Goal: Task Accomplishment & Management: Manage account settings

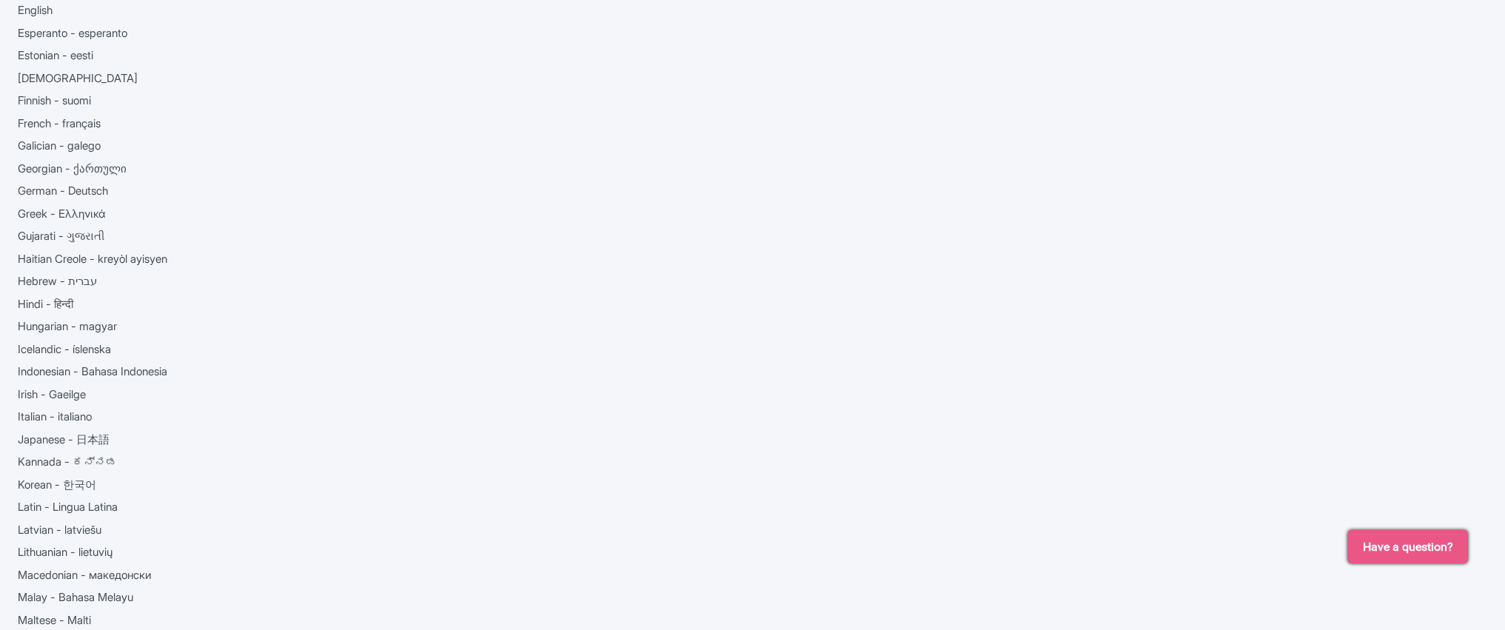
scroll to position [387, 0]
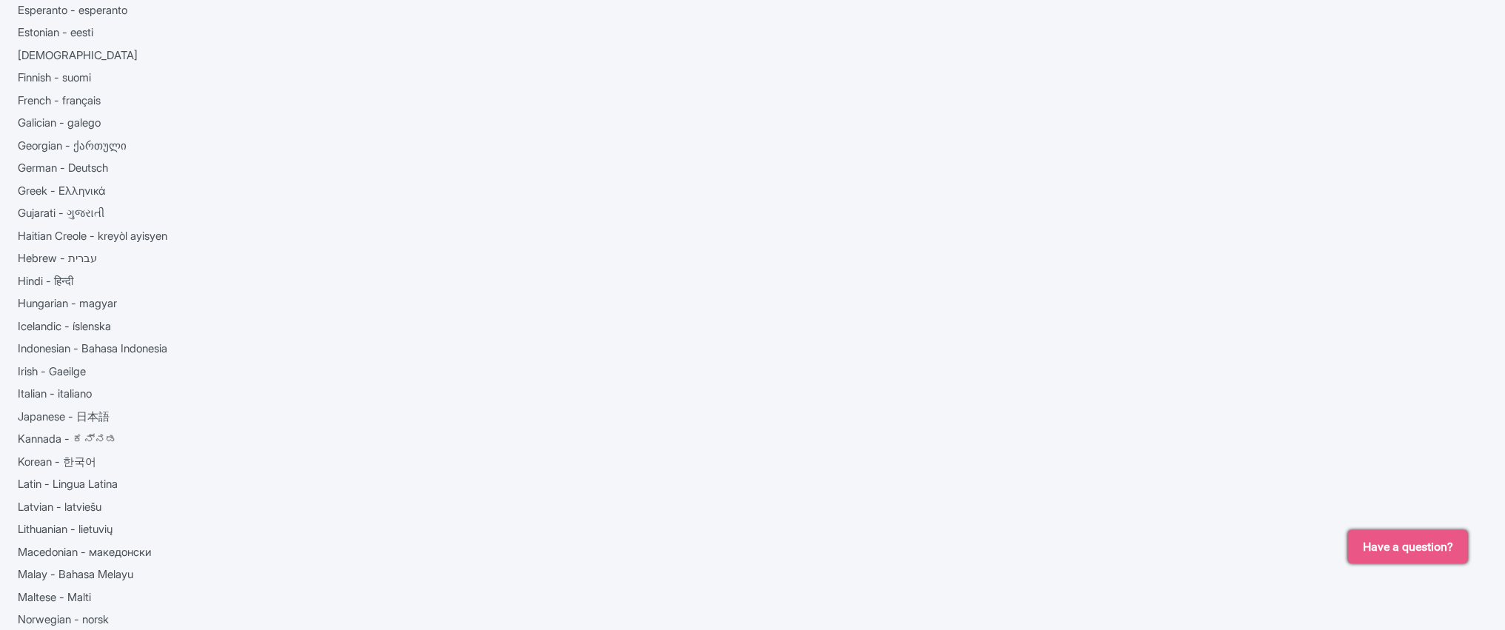
scroll to position [572, 0]
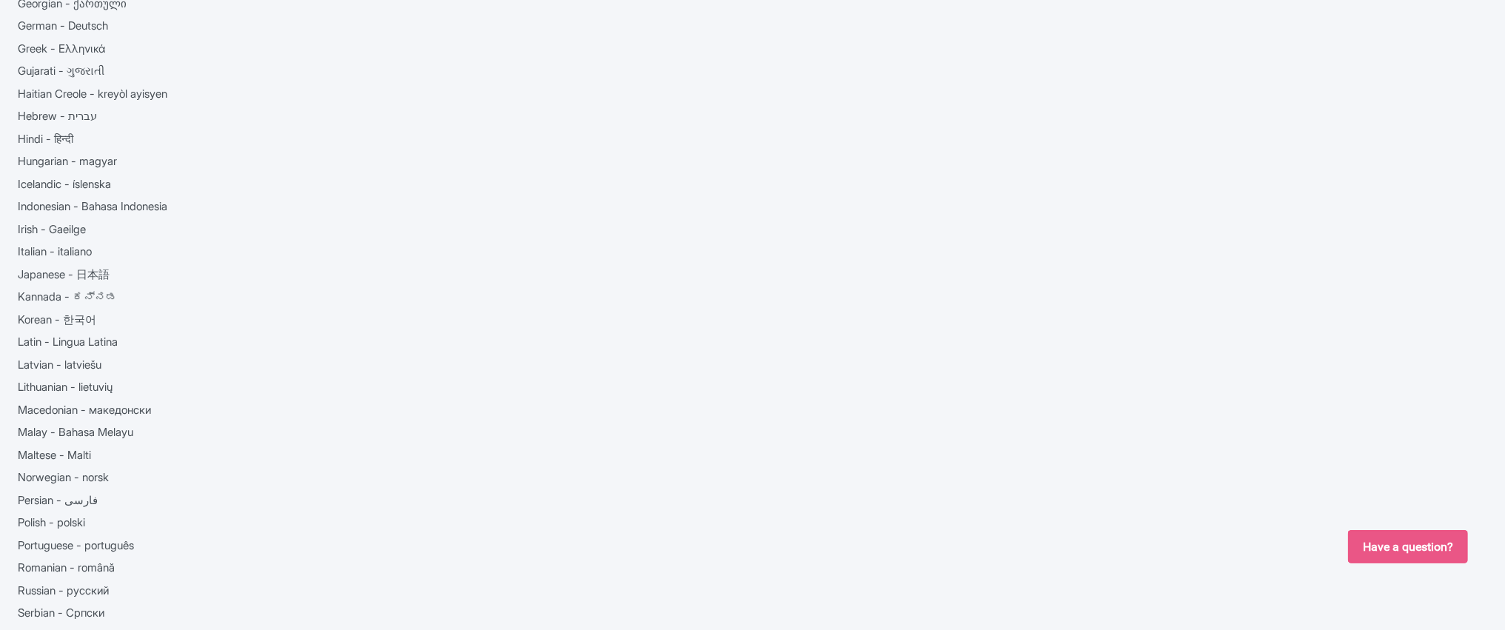
click at [1399, 543] on span "Have a question?" at bounding box center [1408, 547] width 90 height 18
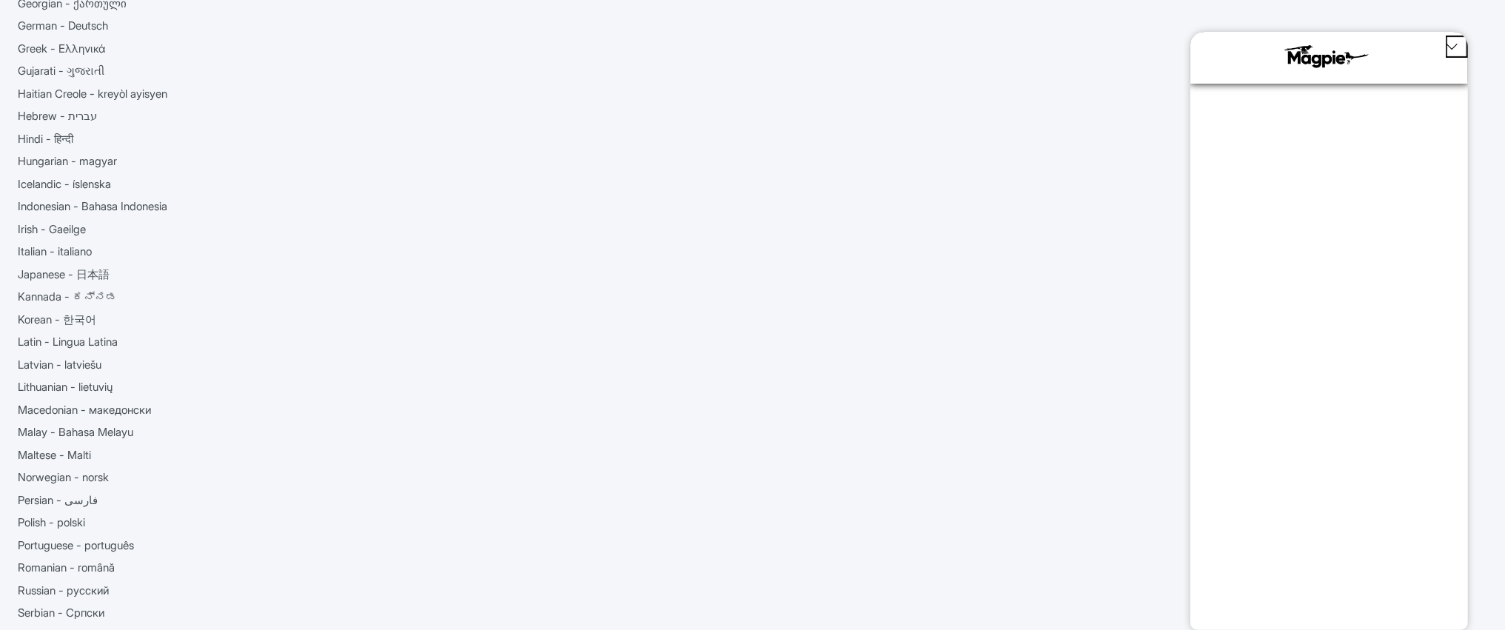
click at [1456, 47] on icon "Close Chat Popup" at bounding box center [1452, 46] width 13 height 13
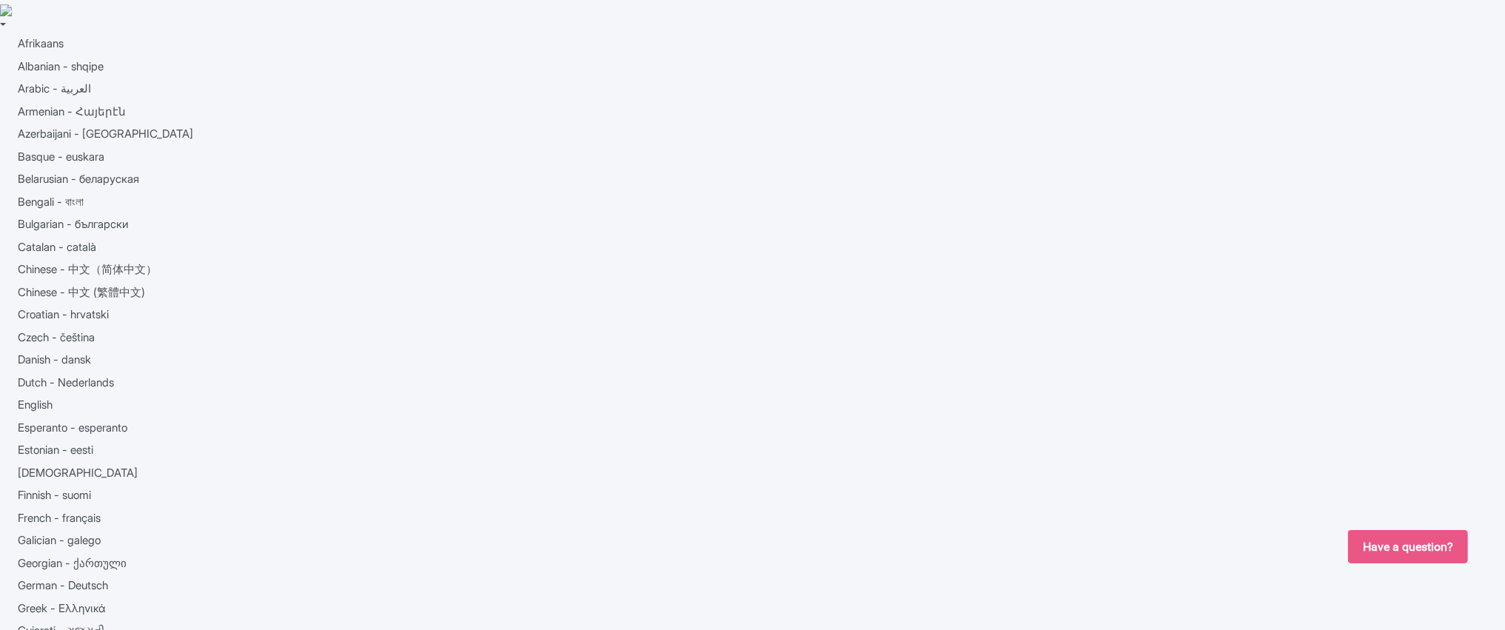
scroll to position [0, 0]
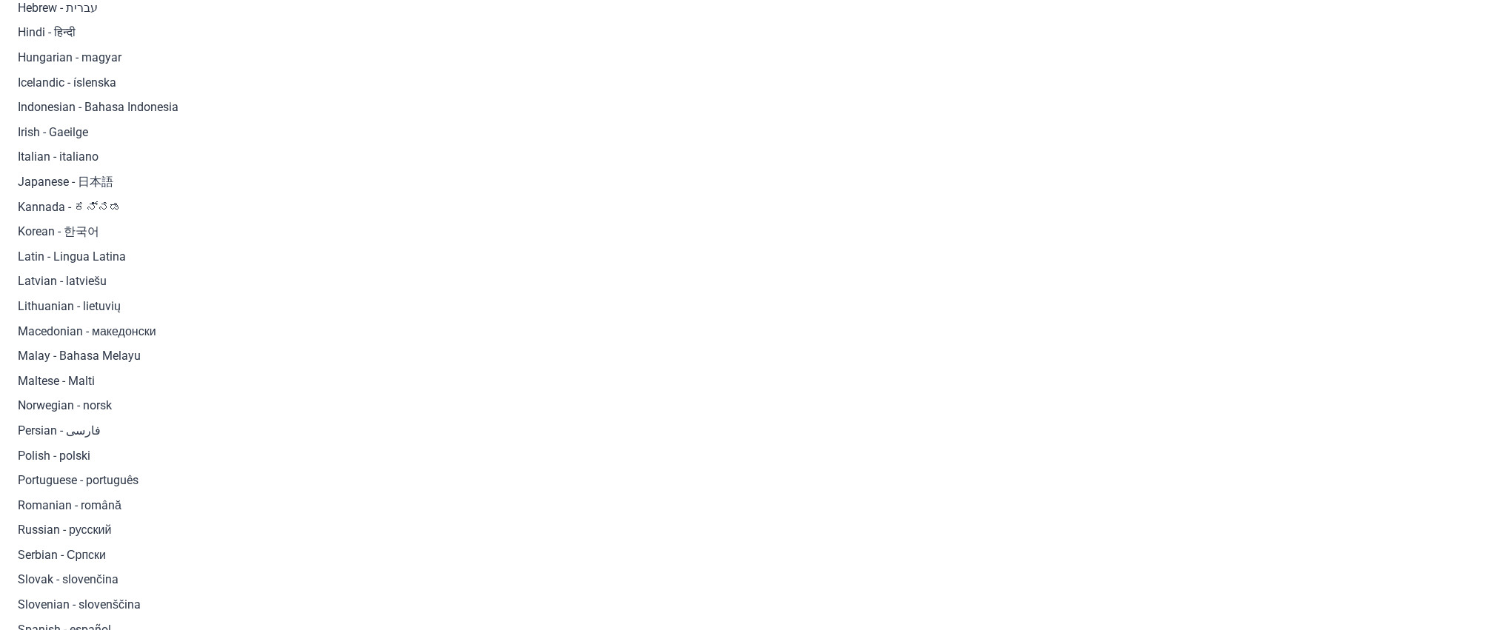
scroll to position [730, 0]
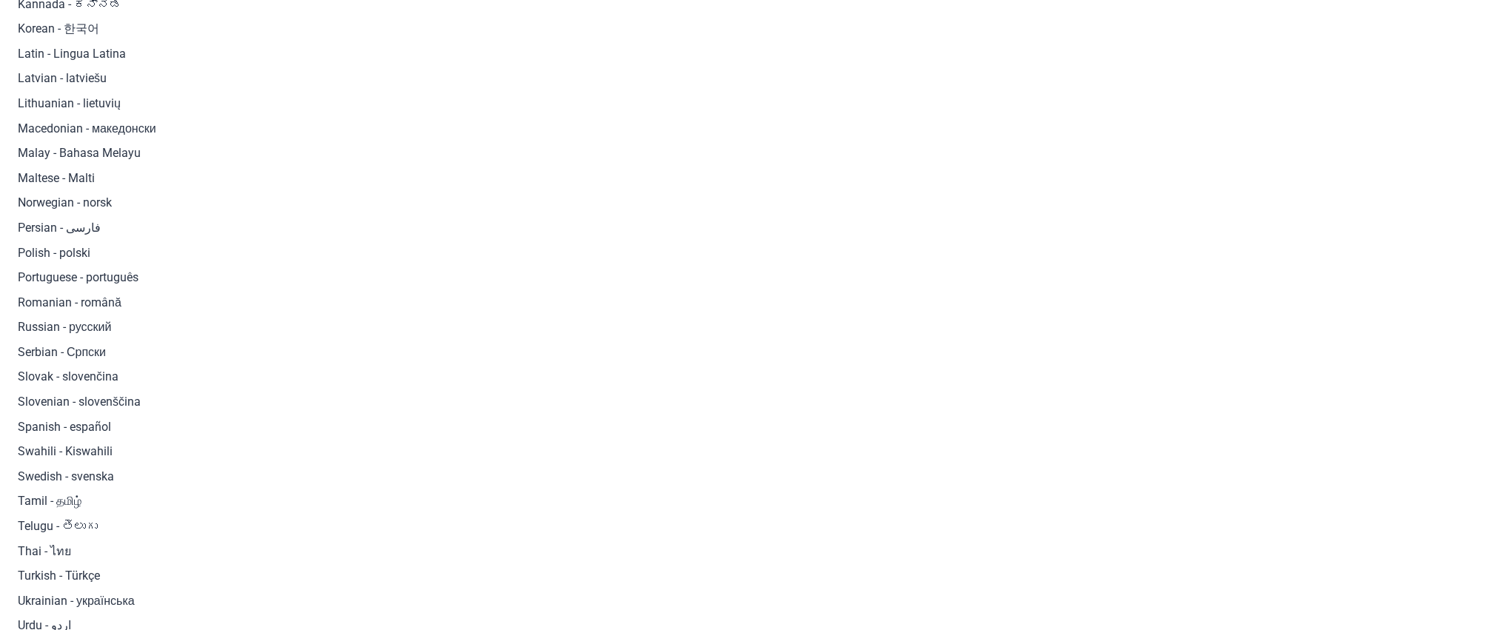
scroll to position [1000, 0]
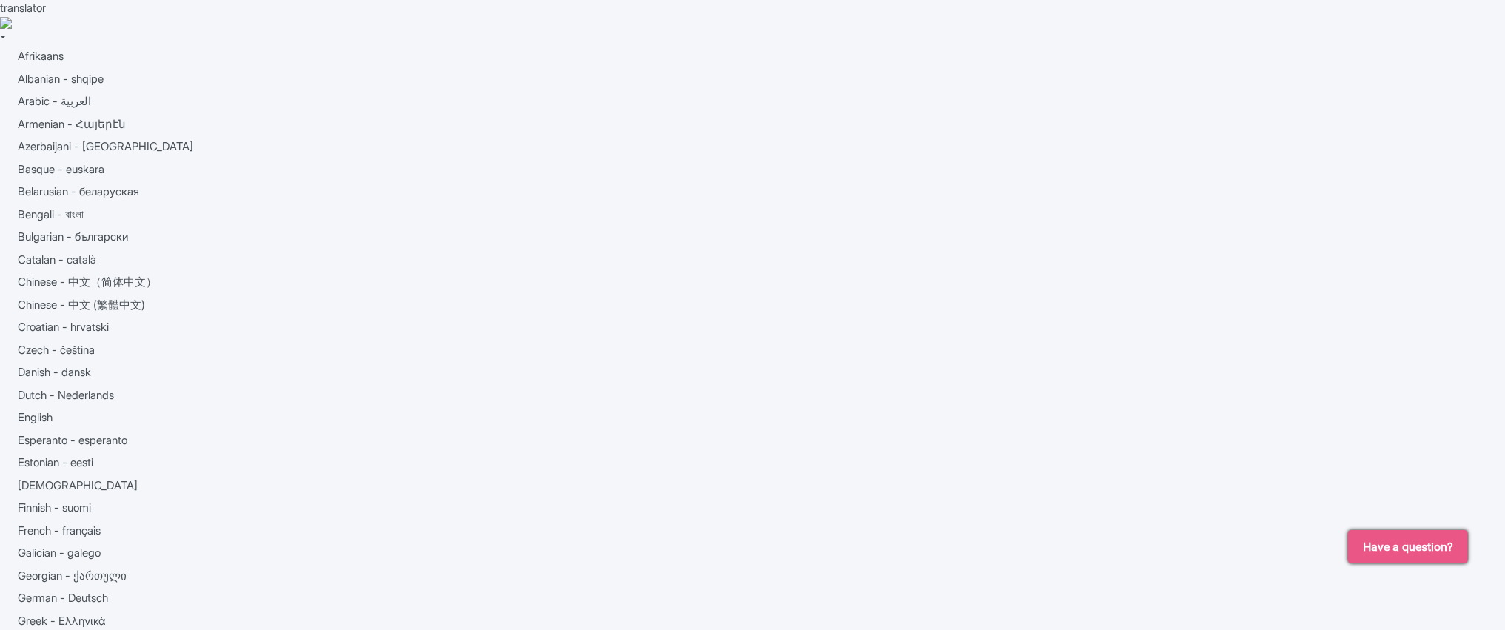
drag, startPoint x: 664, startPoint y: 272, endPoint x: 872, endPoint y: 272, distance: 207.3
drag, startPoint x: 307, startPoint y: 268, endPoint x: 563, endPoint y: 269, distance: 256.2
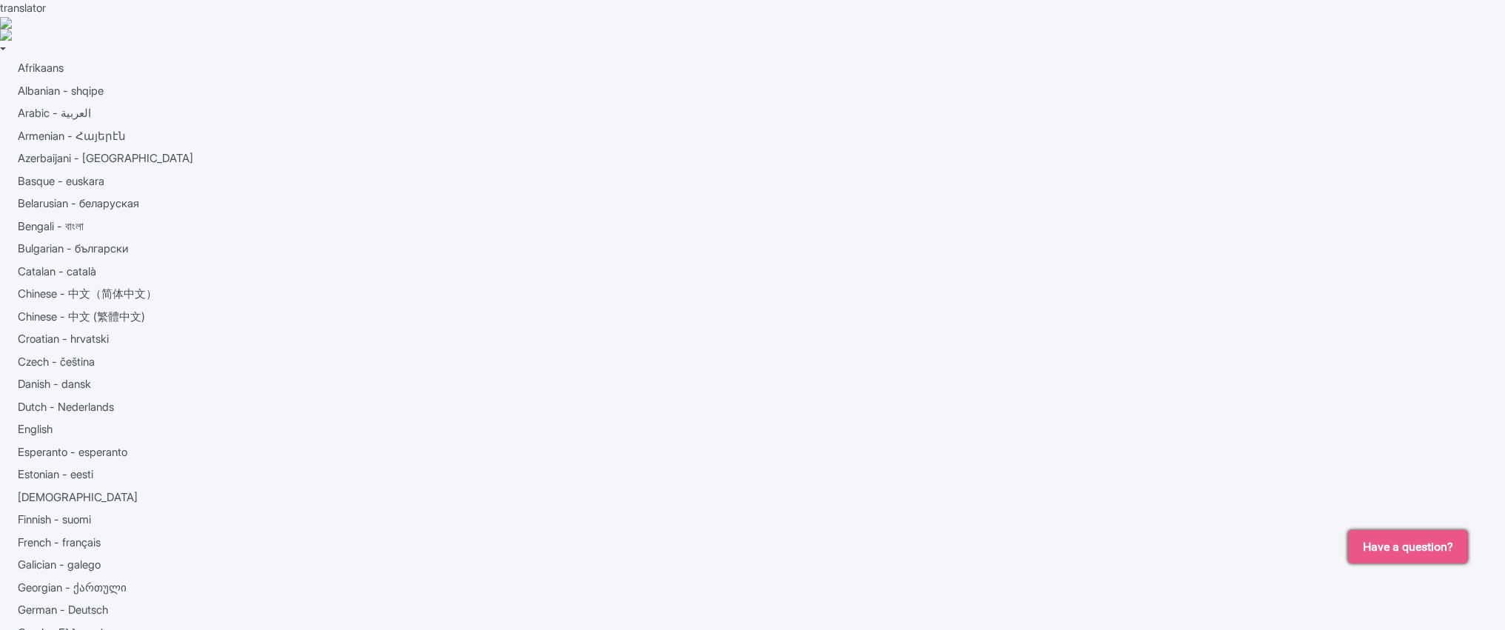
drag, startPoint x: 301, startPoint y: 275, endPoint x: 566, endPoint y: 271, distance: 264.4
